Goal: Task Accomplishment & Management: Use online tool/utility

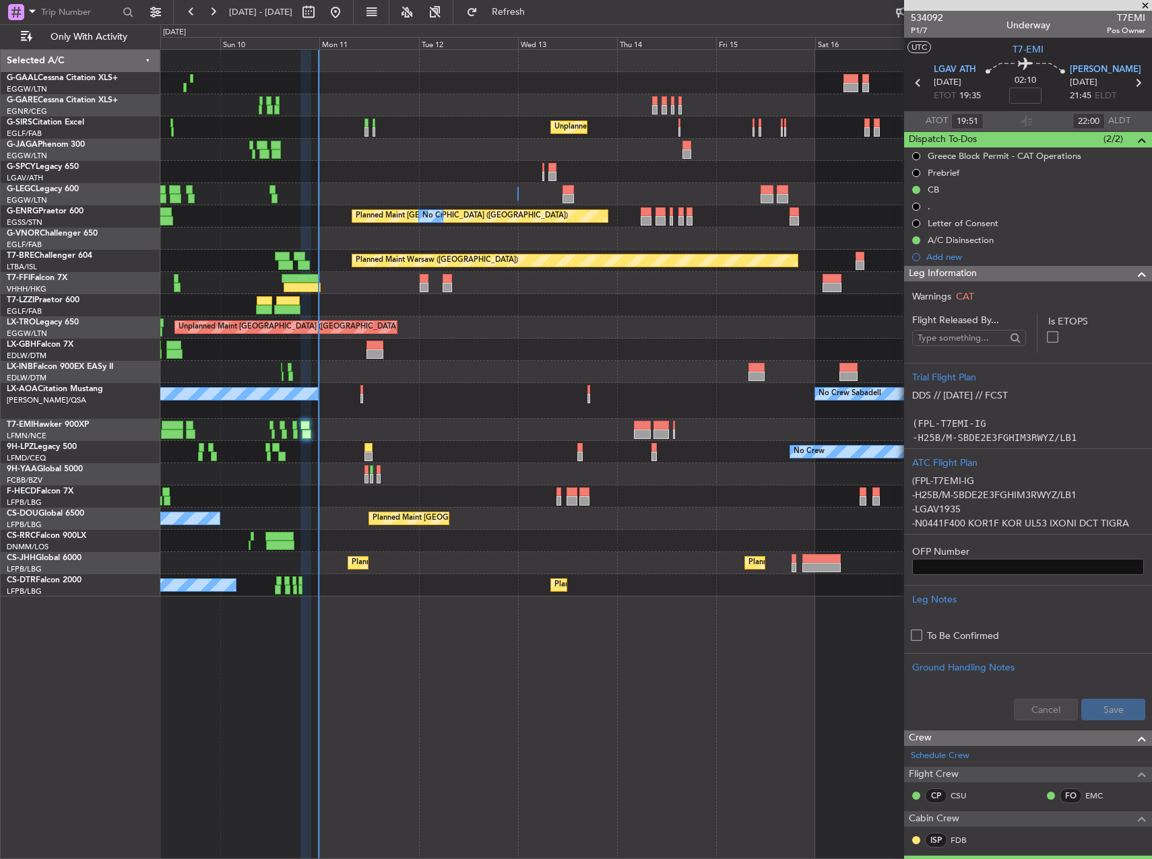
scroll to position [337, 0]
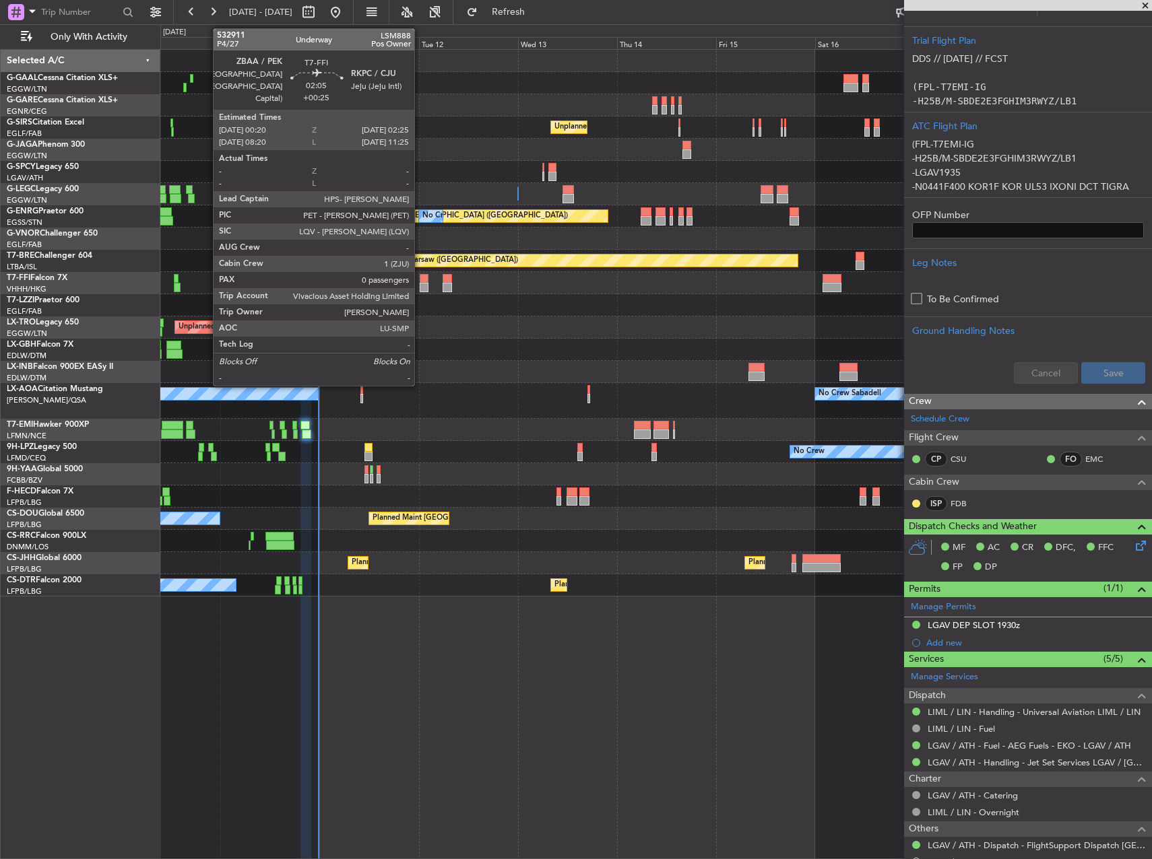
click at [420, 286] on div at bounding box center [424, 287] width 9 height 9
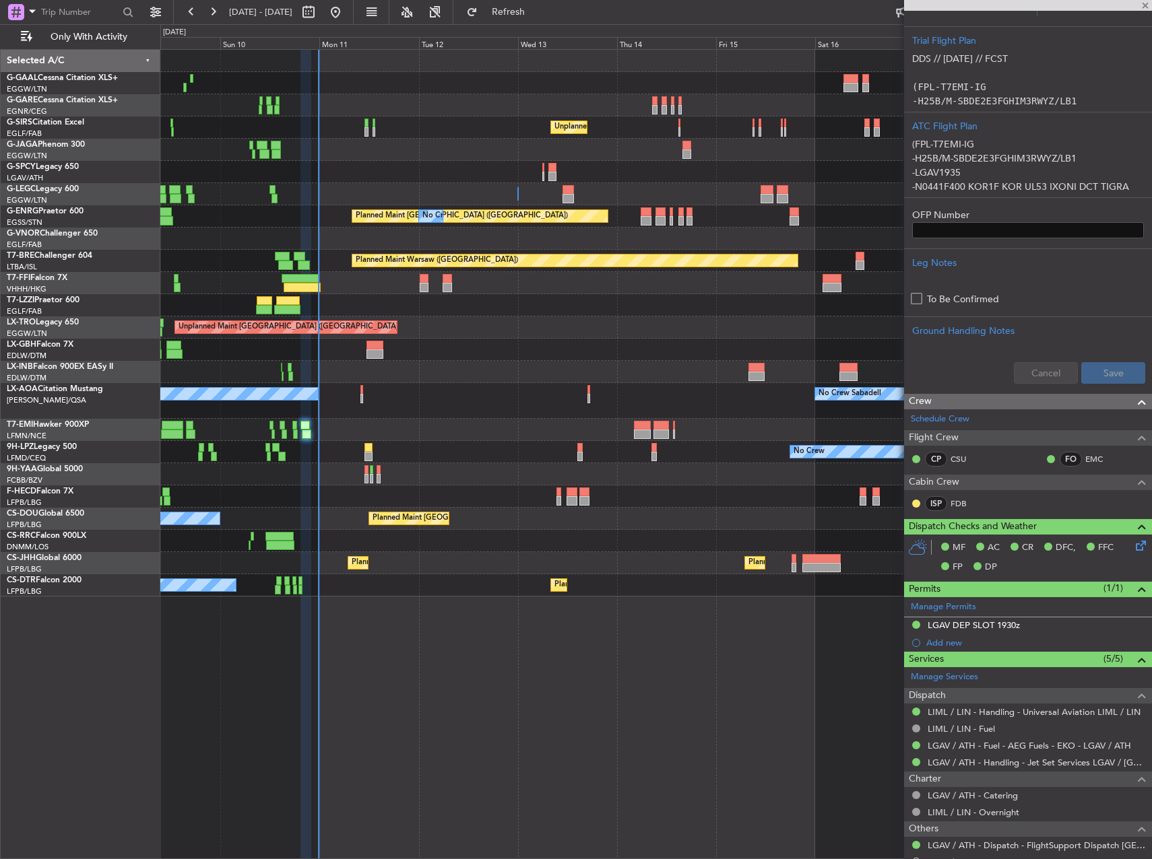
type input "+00:25"
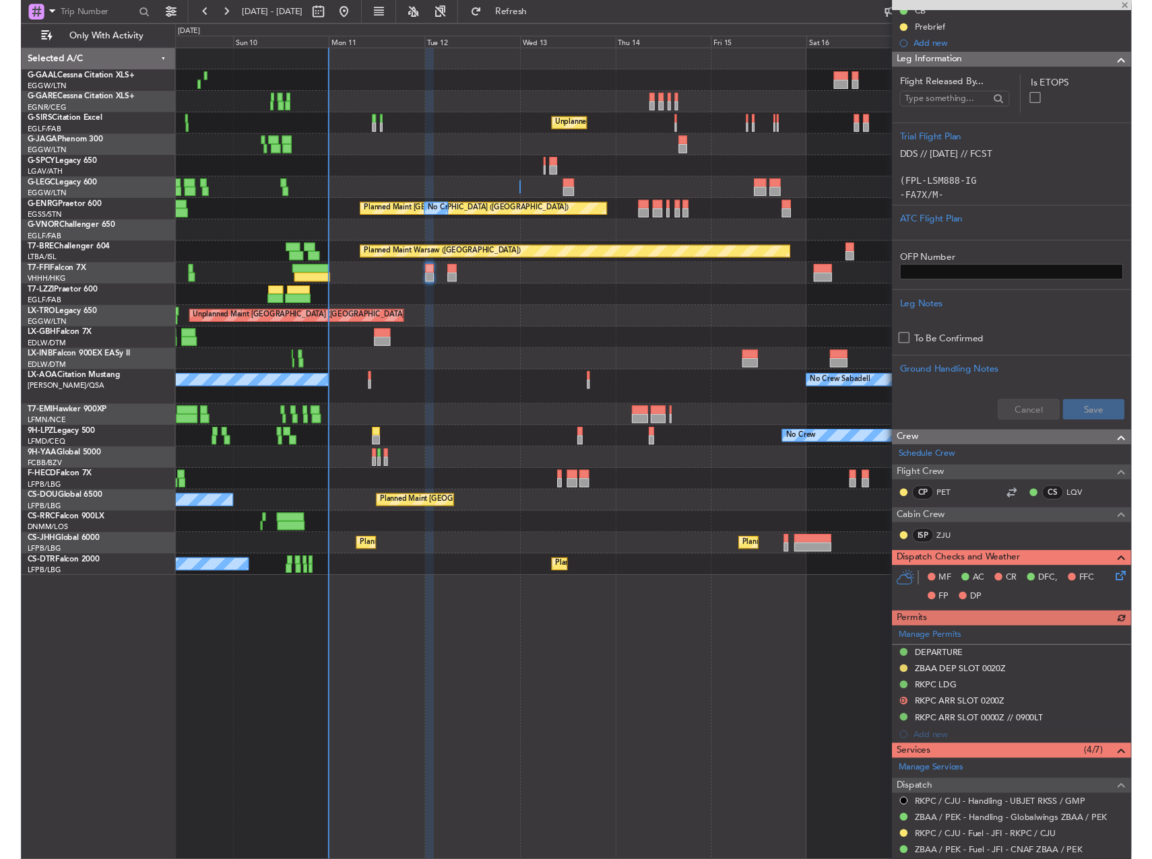
scroll to position [145, 0]
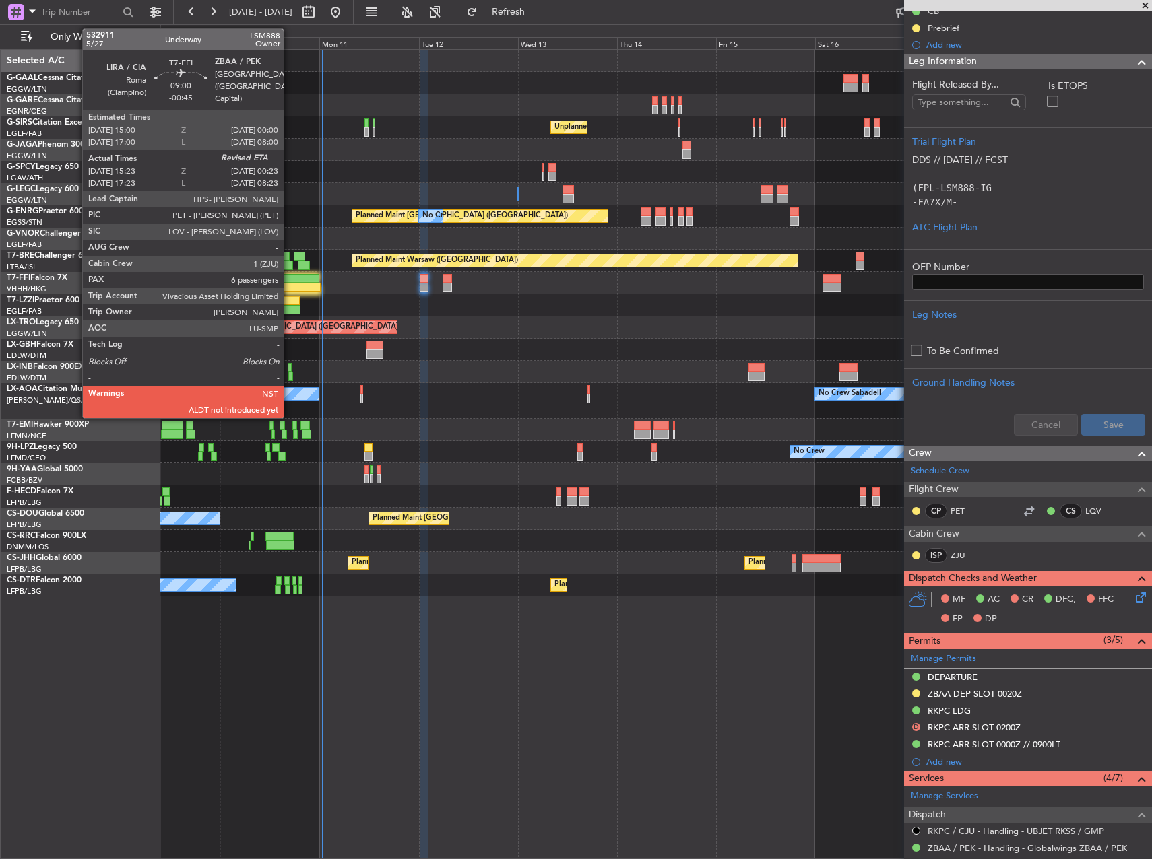
click at [290, 274] on div at bounding box center [300, 278] width 38 height 9
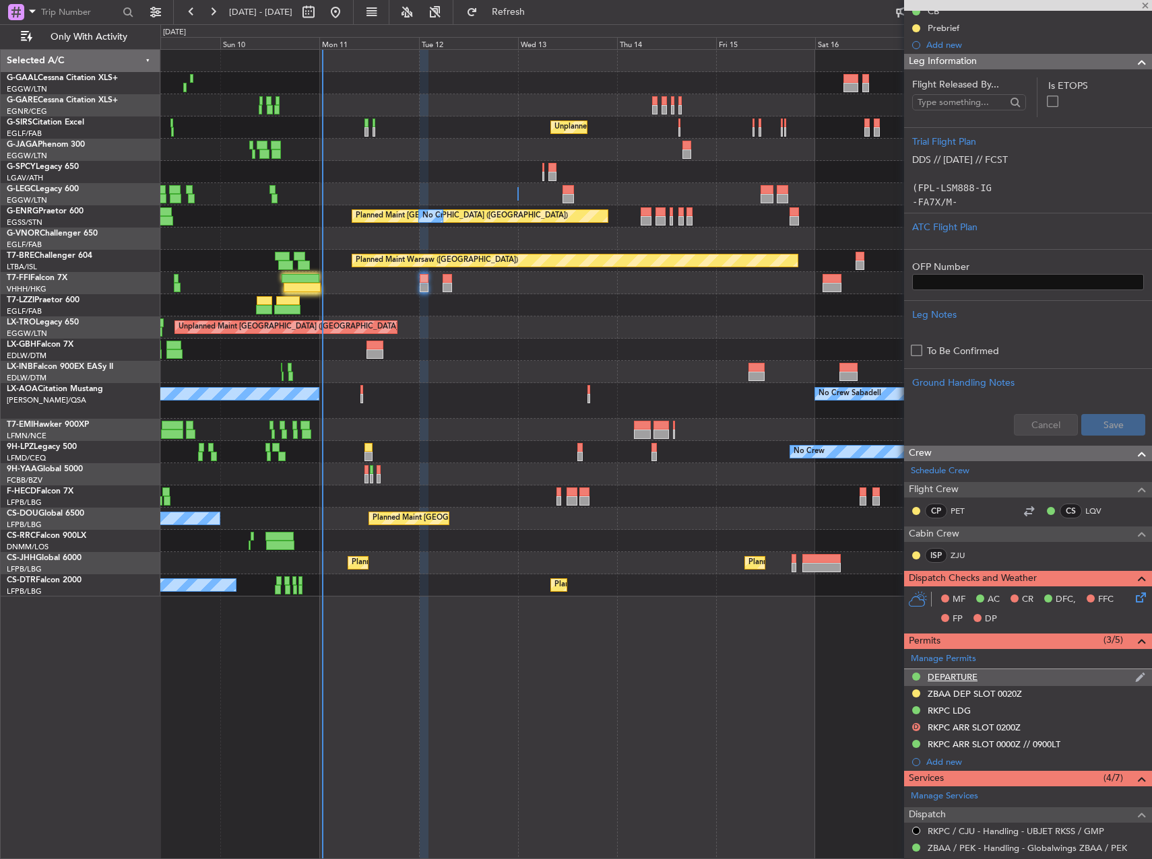
type input "-00:45"
type input "15:23"
type input "6"
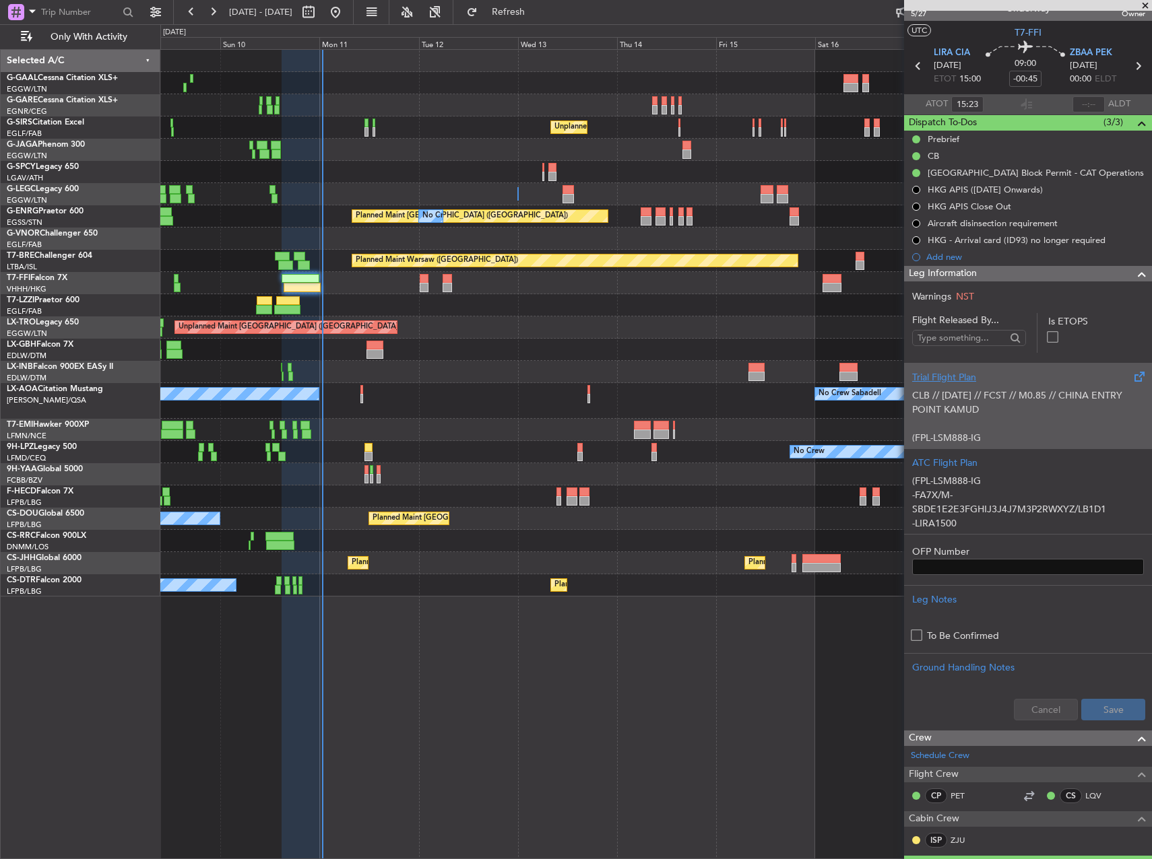
scroll to position [0, 0]
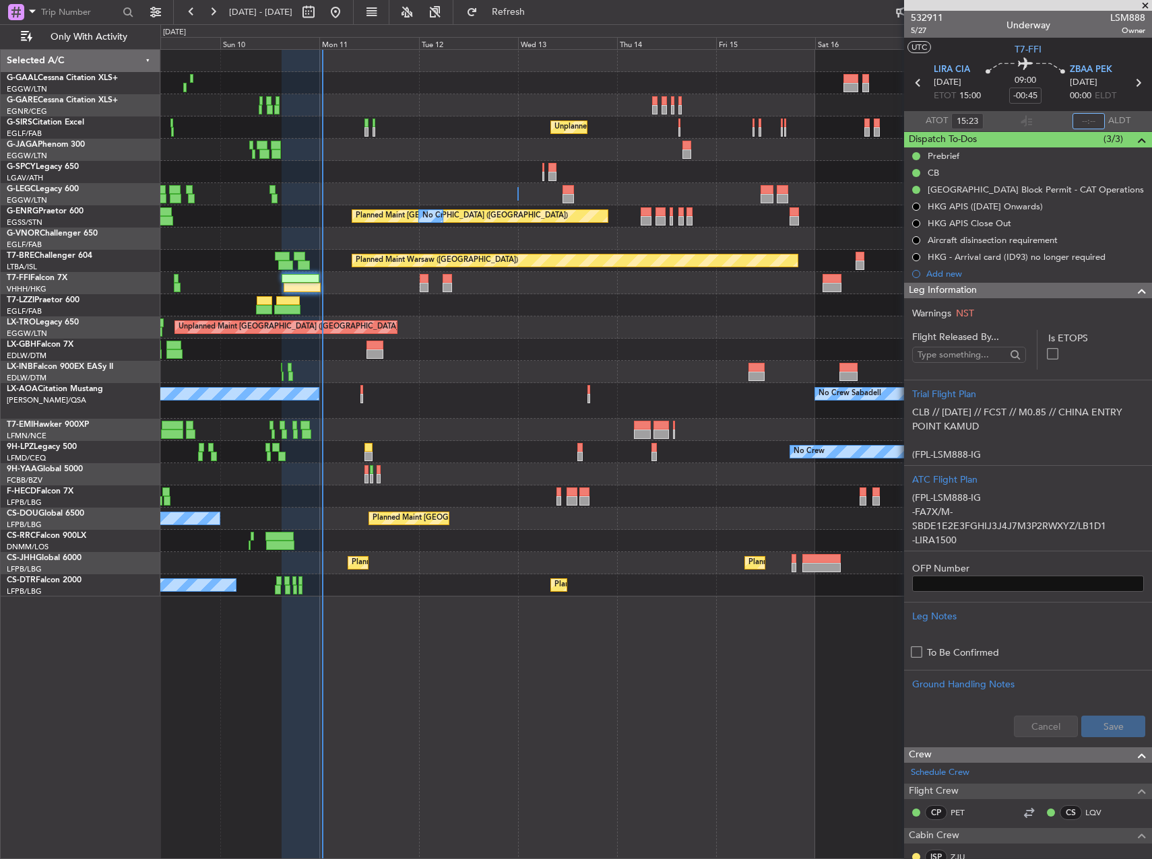
click at [1073, 122] on input "text" at bounding box center [1088, 121] width 32 height 16
type input "00:38"
